Goal: Navigation & Orientation: Find specific page/section

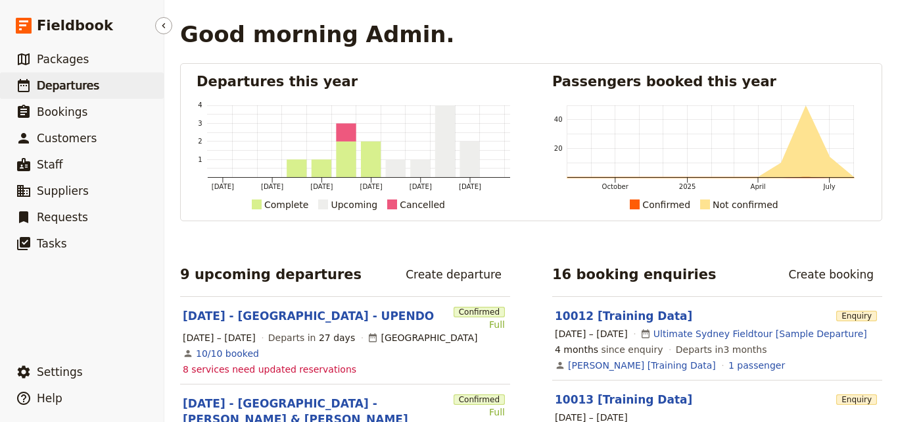
click at [34, 87] on link "​ Departures" at bounding box center [82, 85] width 164 height 26
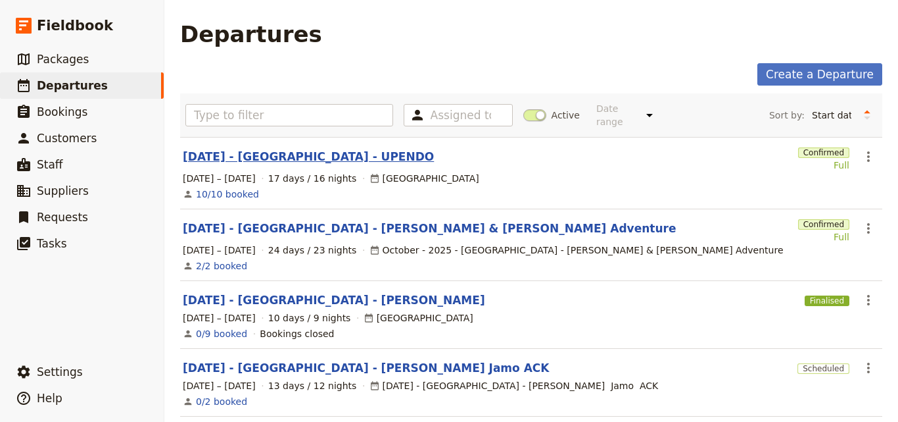
click at [270, 150] on link "[DATE] - [GEOGRAPHIC_DATA] - UPENDO" at bounding box center [308, 157] width 251 height 16
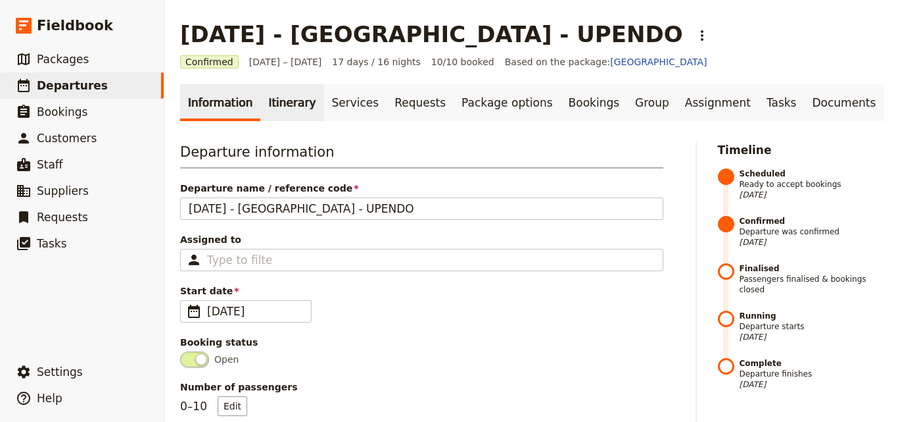
click at [269, 110] on link "Itinerary" at bounding box center [291, 102] width 63 height 37
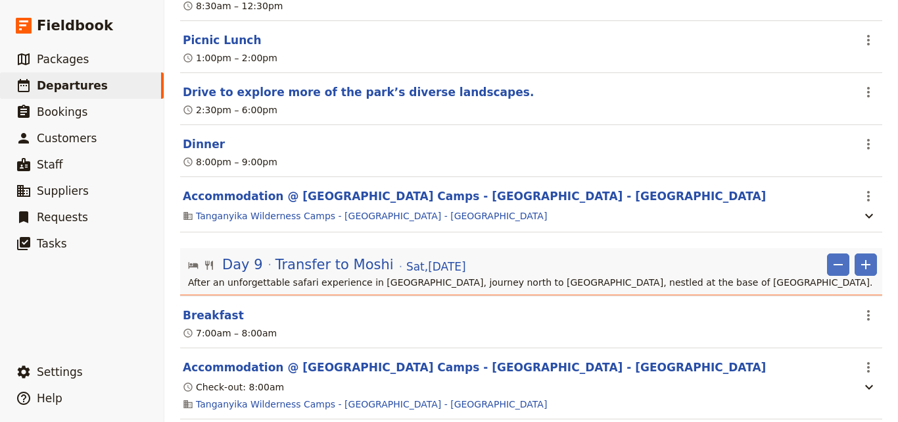
scroll to position [2762, 0]
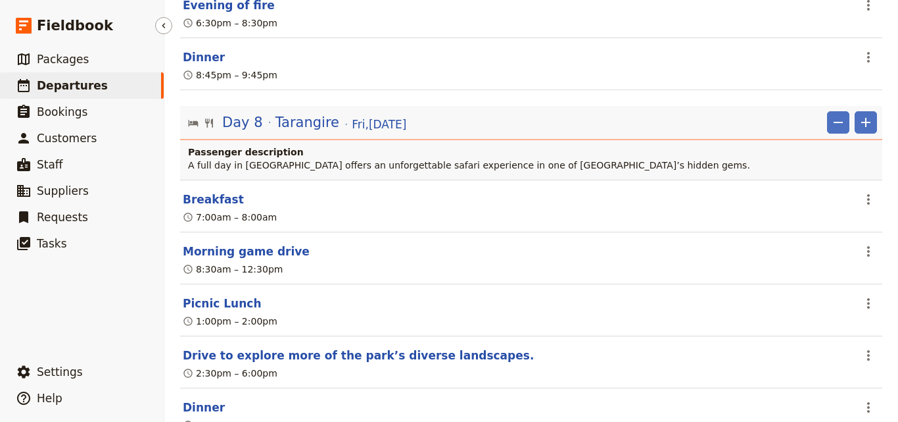
click at [110, 82] on link "​ Departures" at bounding box center [82, 85] width 164 height 26
